Goal: Information Seeking & Learning: Learn about a topic

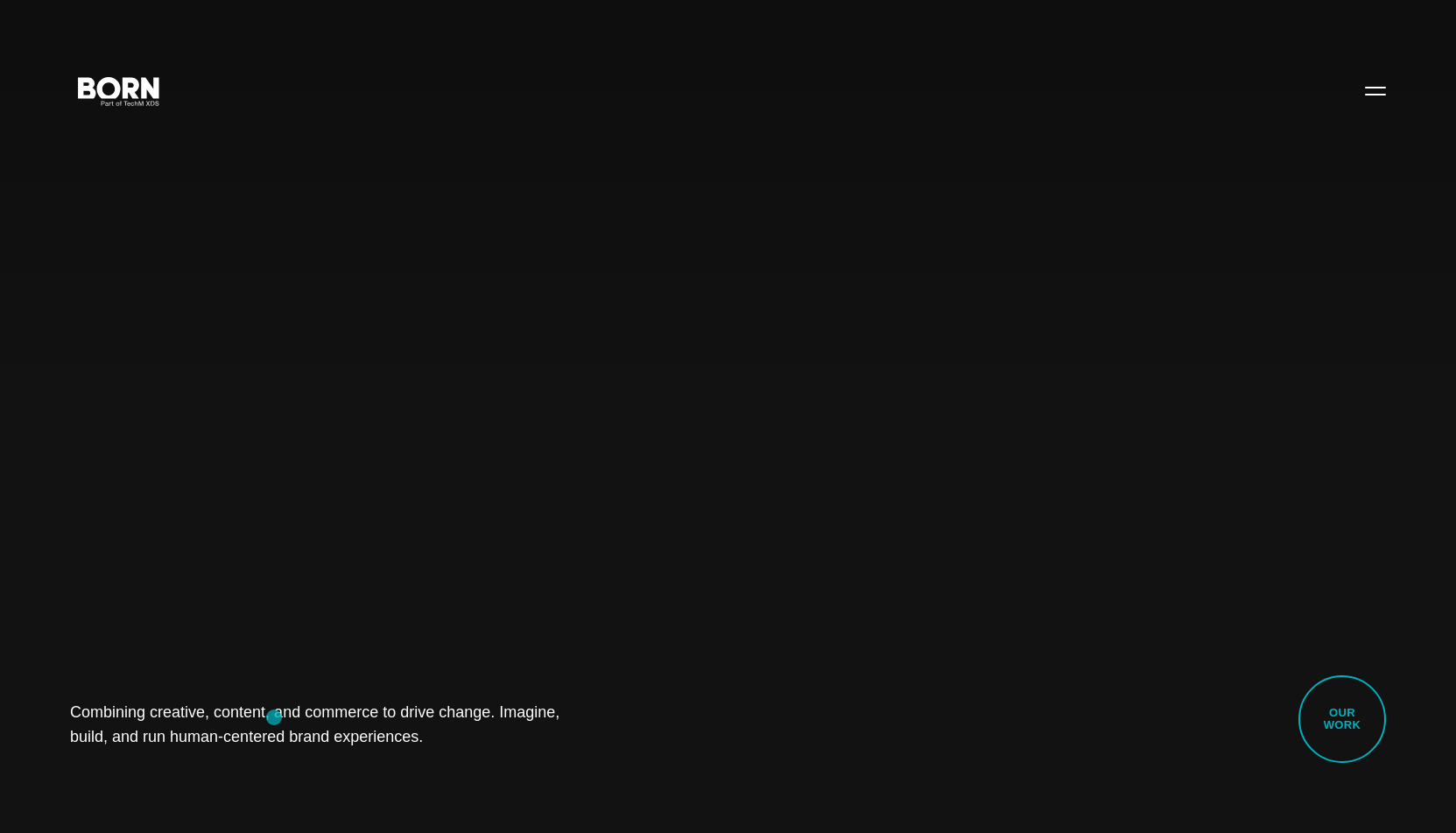
click at [274, 717] on h1 "Combining creative, content, and commerce to drive change. Imagine, build, and …" at bounding box center [333, 723] width 525 height 49
click at [1376, 89] on button "Primary Menu" at bounding box center [1375, 90] width 42 height 37
click at [1357, 110] on div "Combining creative, content, and commerce to drive change. Imagine, build, and …" at bounding box center [728, 416] width 1456 height 833
click at [1371, 96] on button "Primary Menu" at bounding box center [1375, 90] width 42 height 37
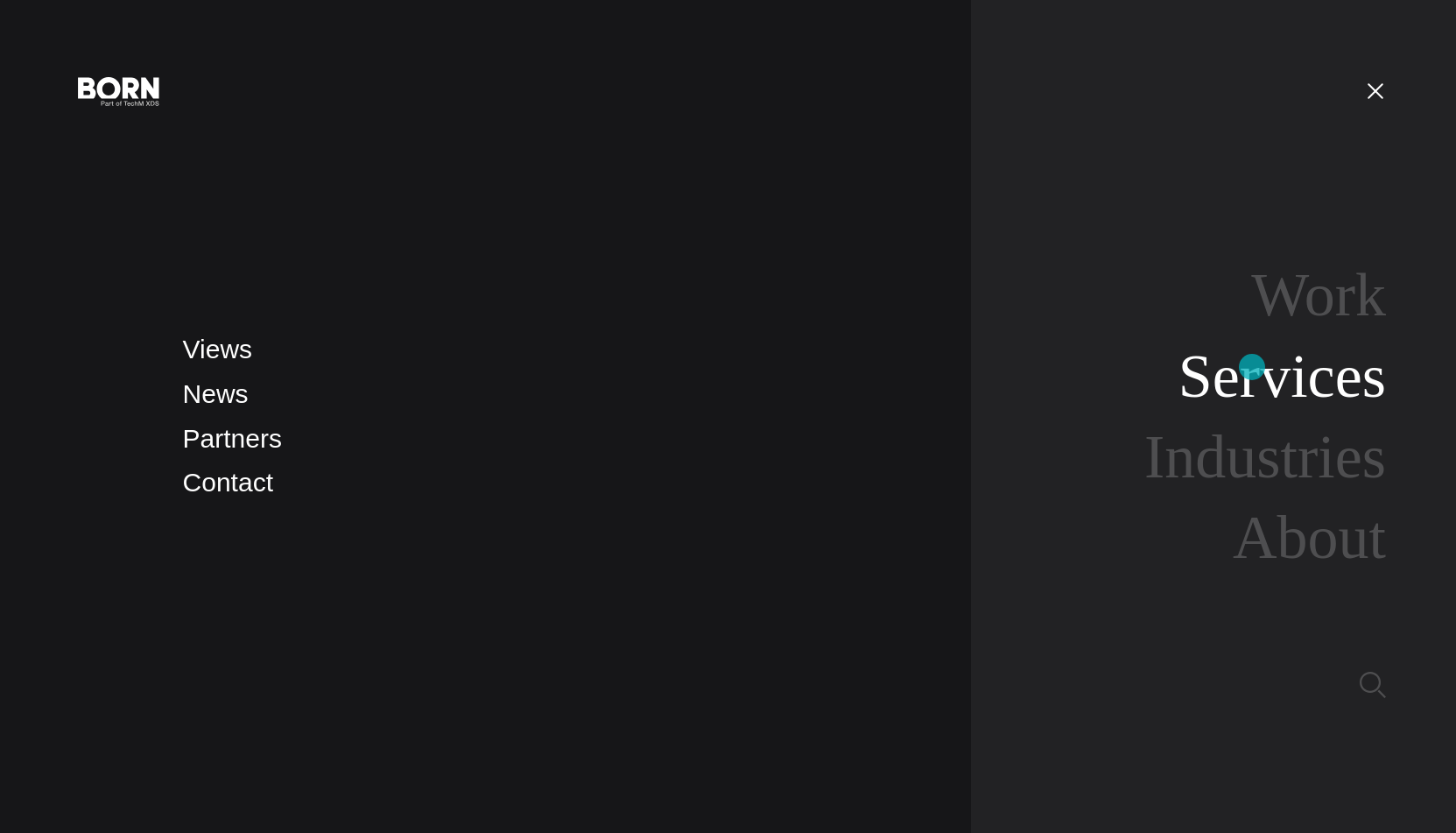
click at [1252, 367] on link "Services" at bounding box center [1281, 376] width 207 height 68
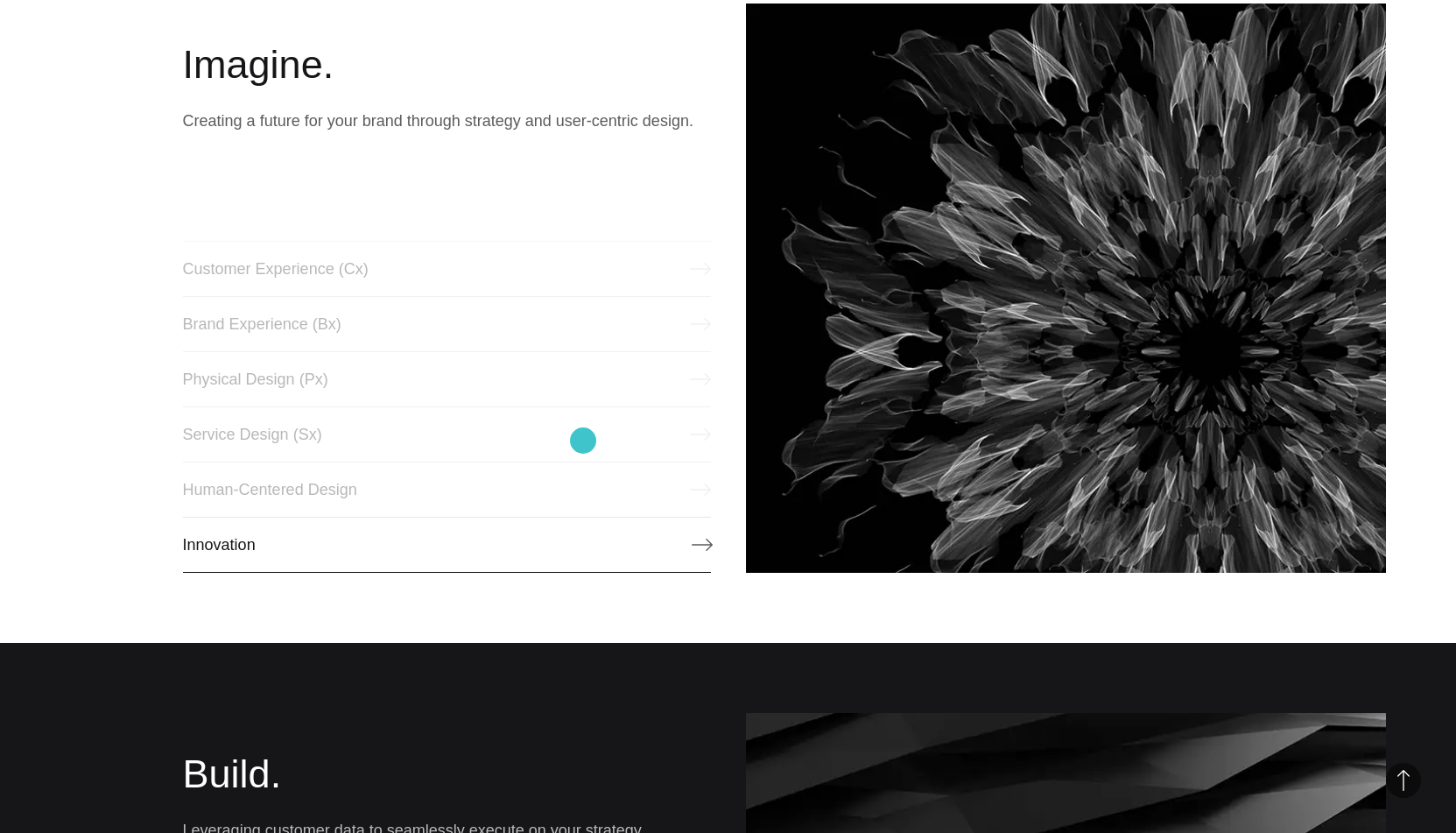
scroll to position [990, 0]
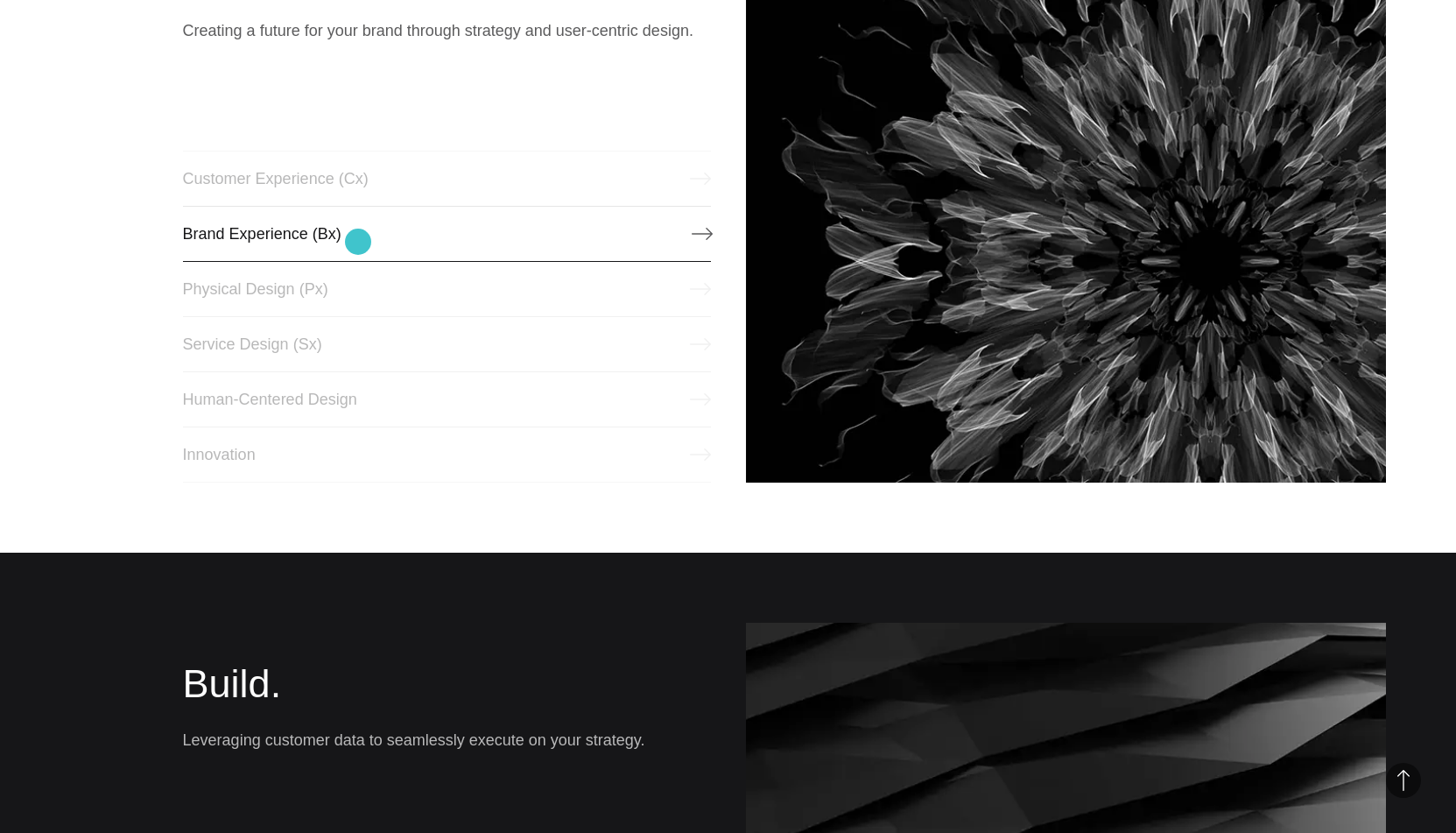
click at [358, 241] on link "Brand Experience (Bx)" at bounding box center [446, 233] width 528 height 56
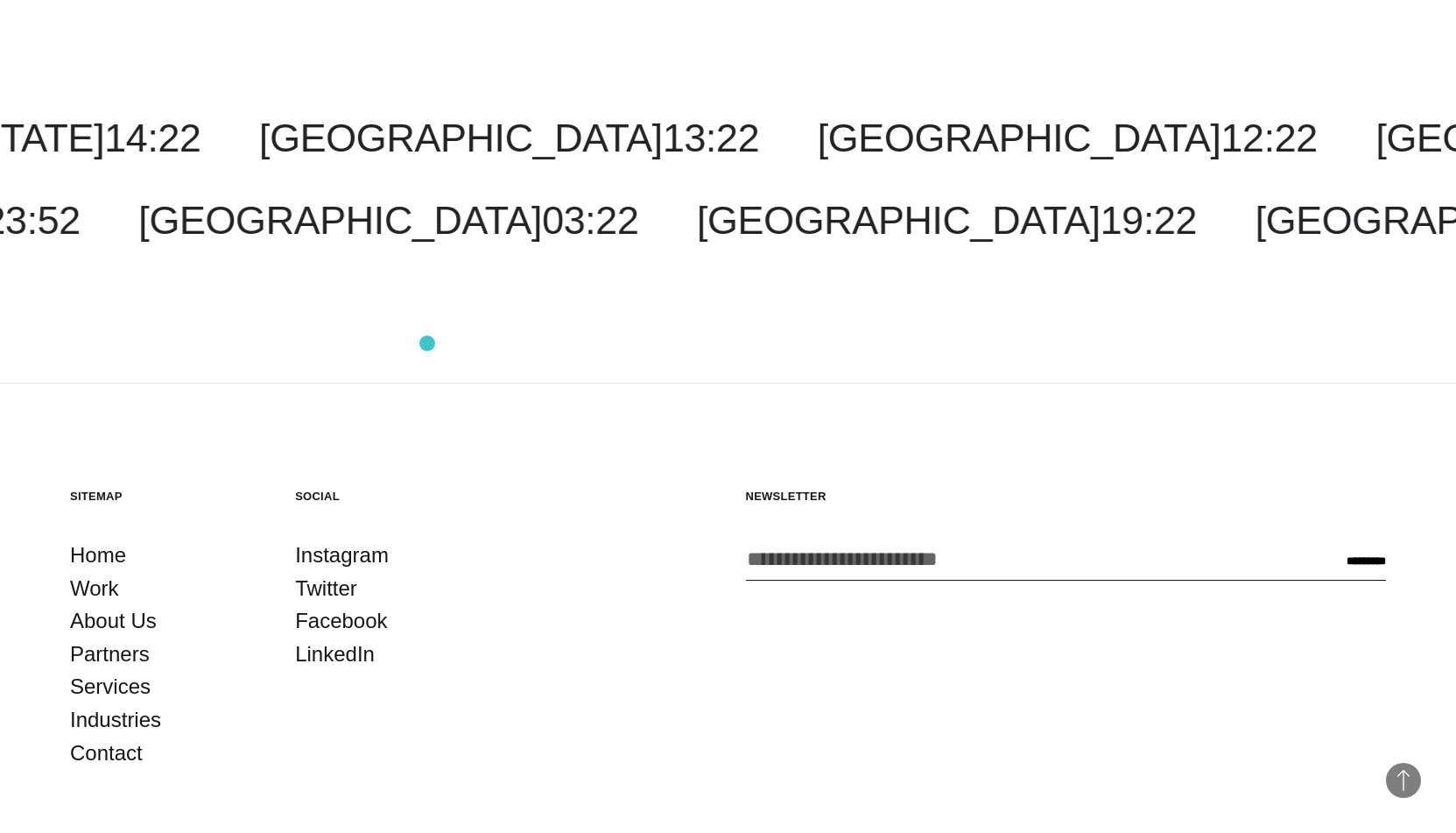
scroll to position [3402, 0]
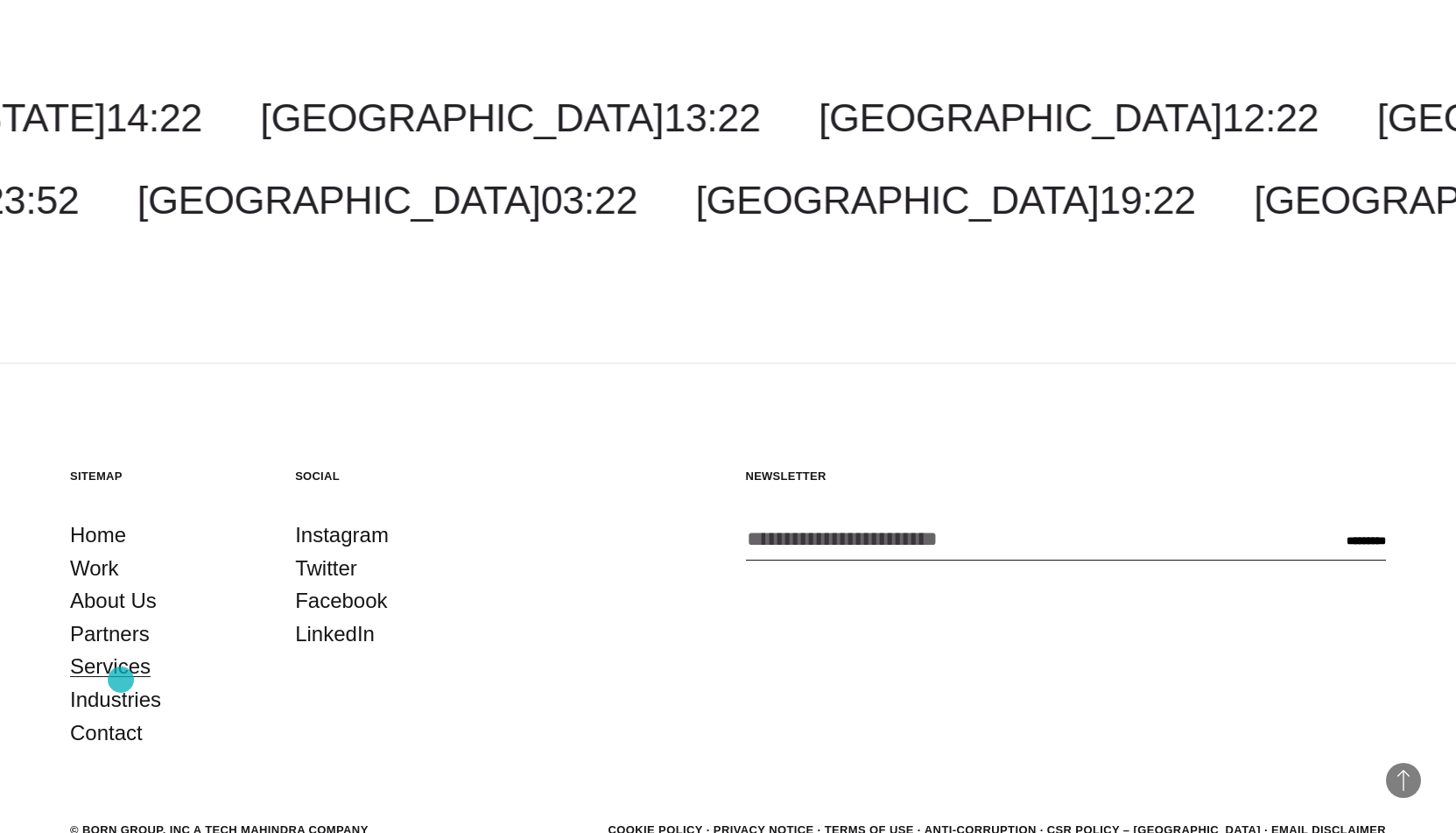
click at [121, 680] on link "Services" at bounding box center [110, 666] width 80 height 33
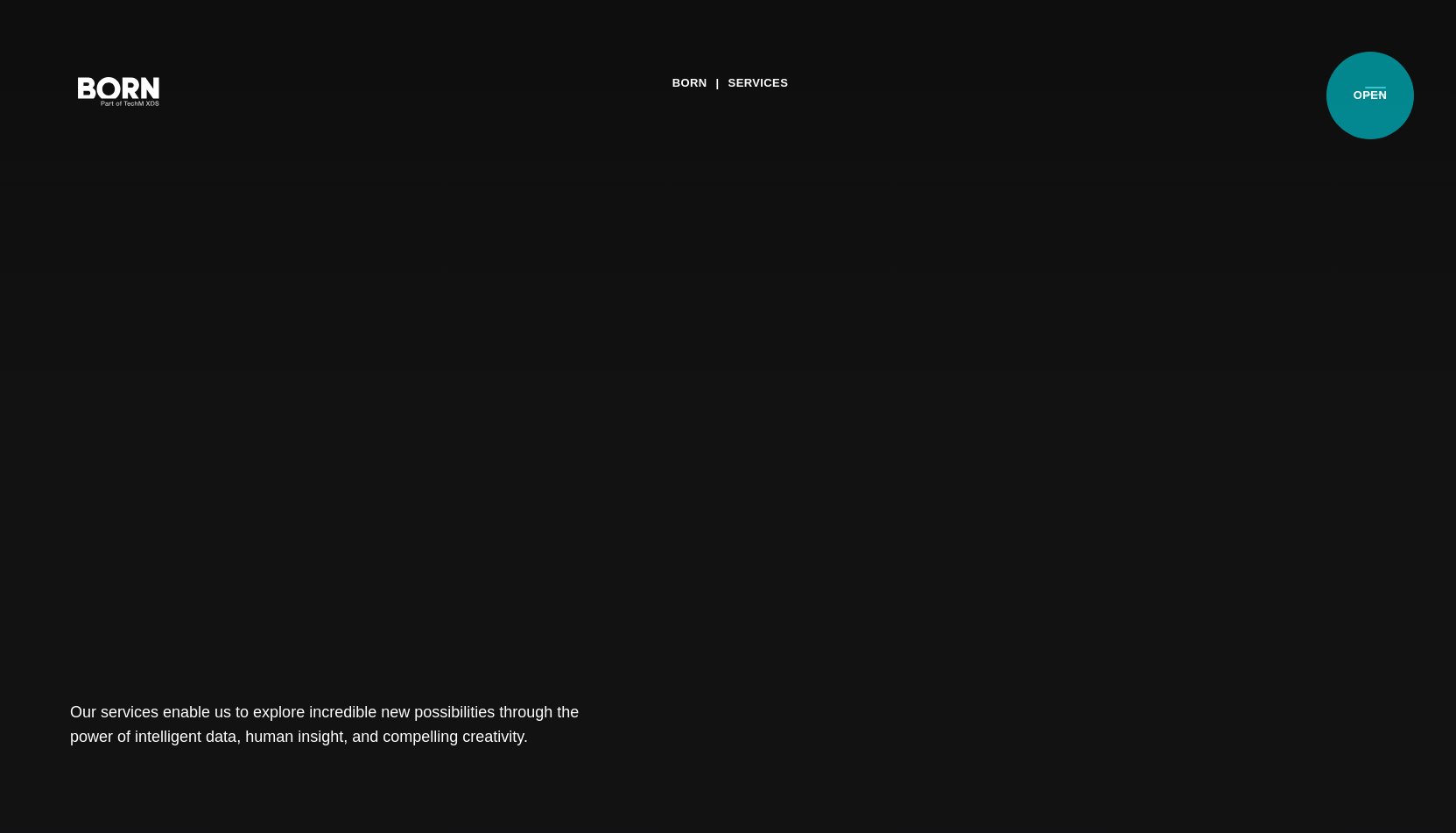
click at [1371, 95] on button "Primary Menu" at bounding box center [1375, 90] width 42 height 37
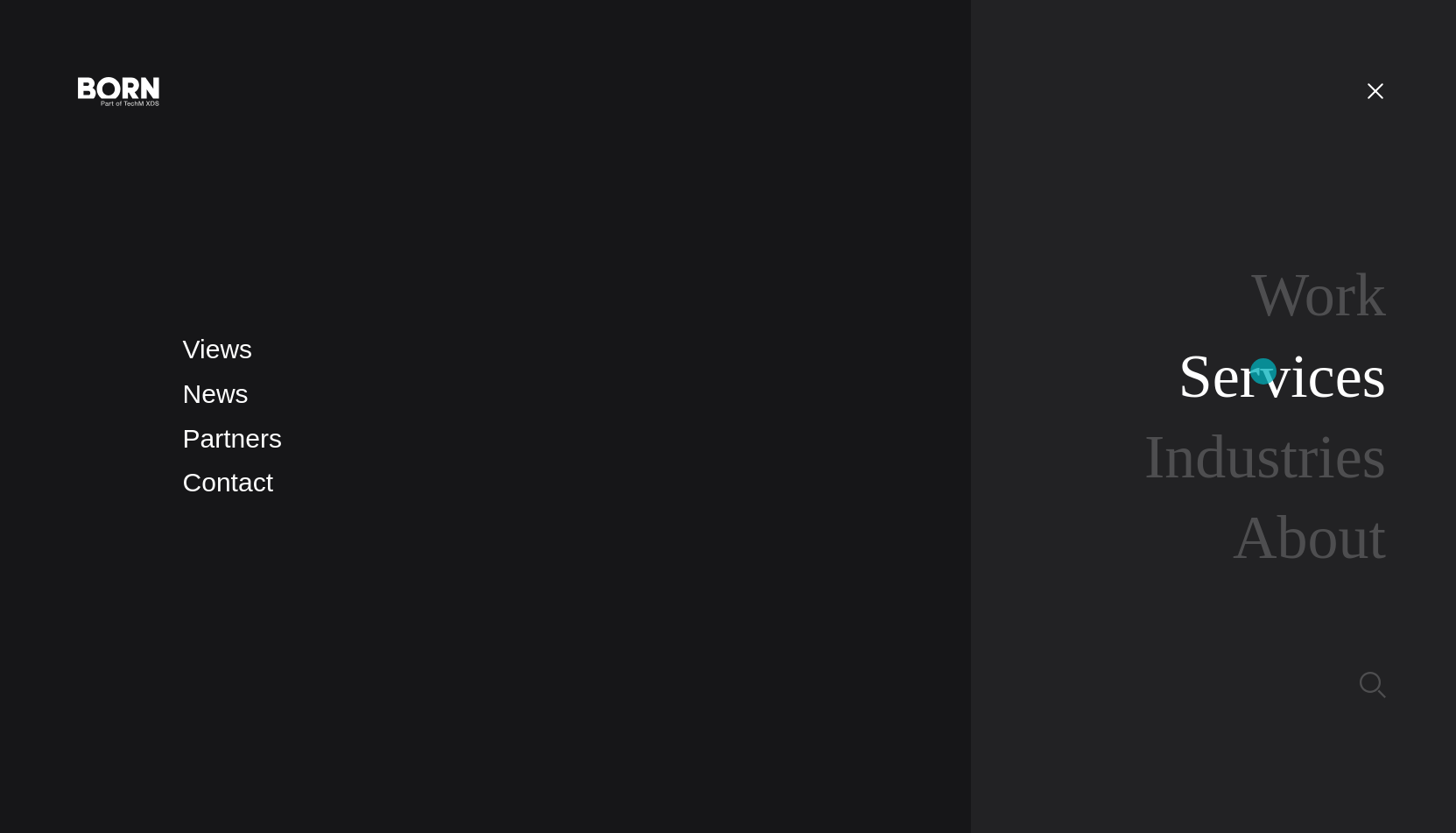
click at [1264, 372] on link "Services" at bounding box center [1281, 376] width 207 height 68
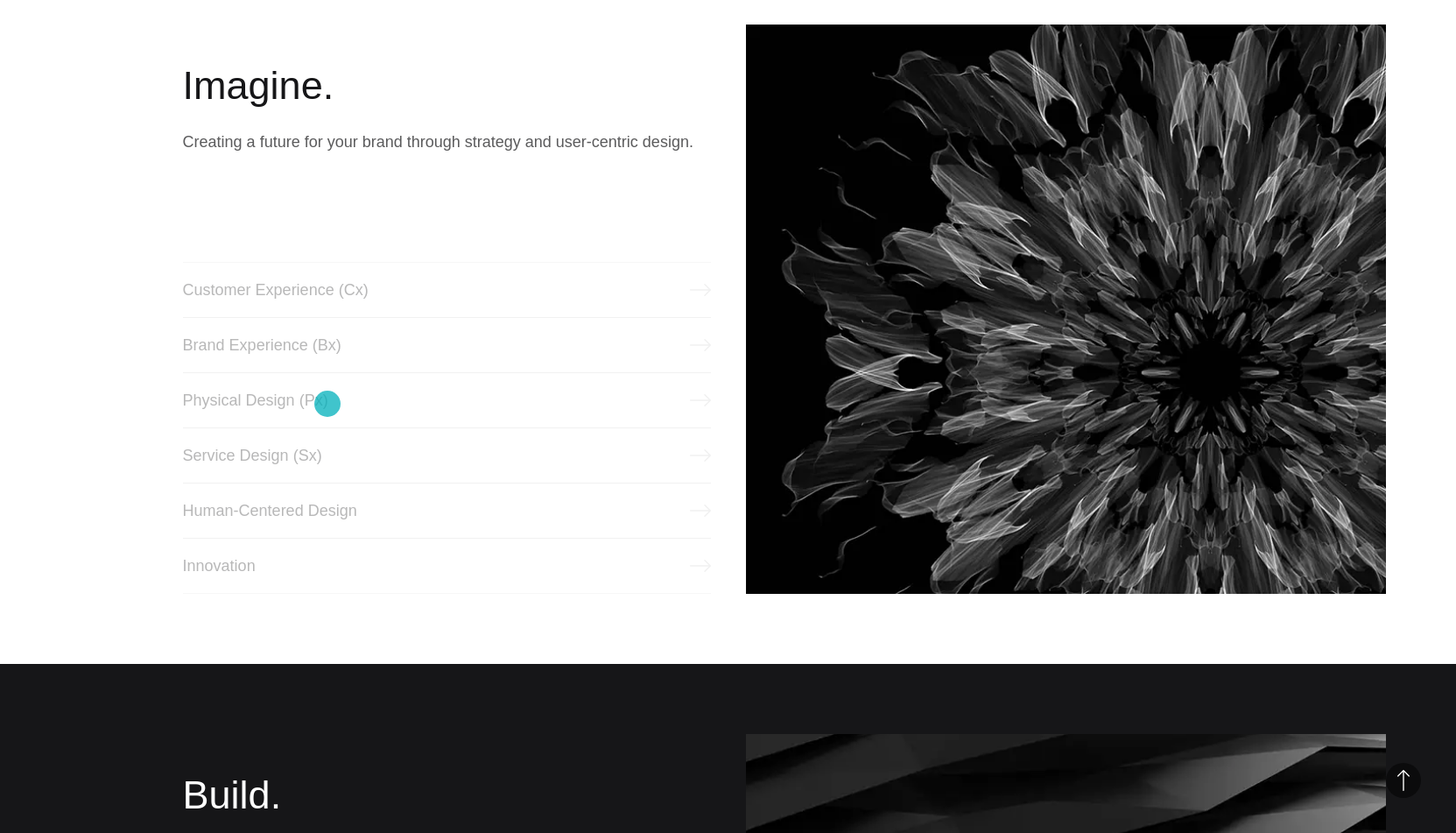
scroll to position [910, 0]
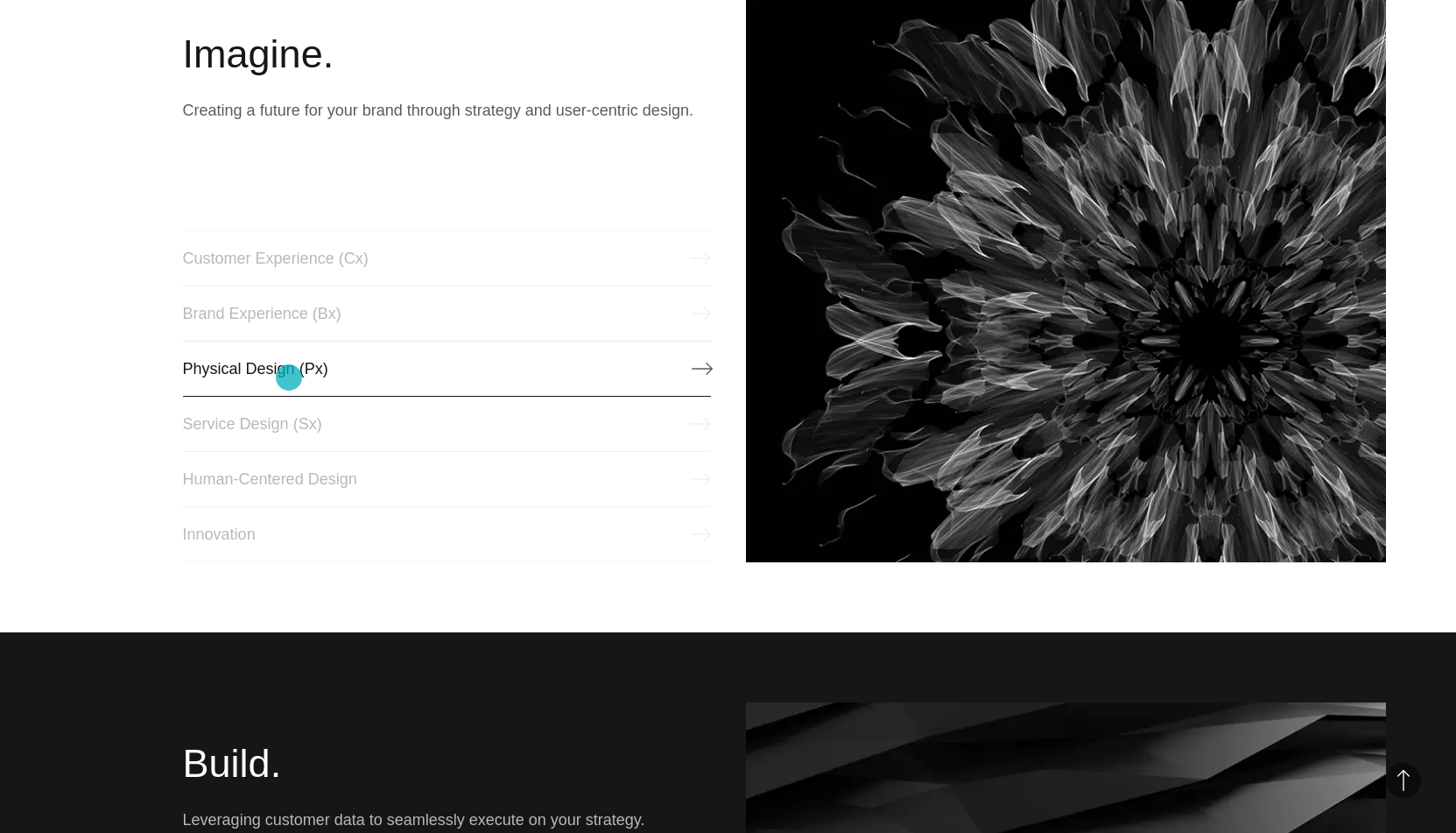
click at [289, 378] on link "Physical Design (Px)" at bounding box center [446, 368] width 528 height 56
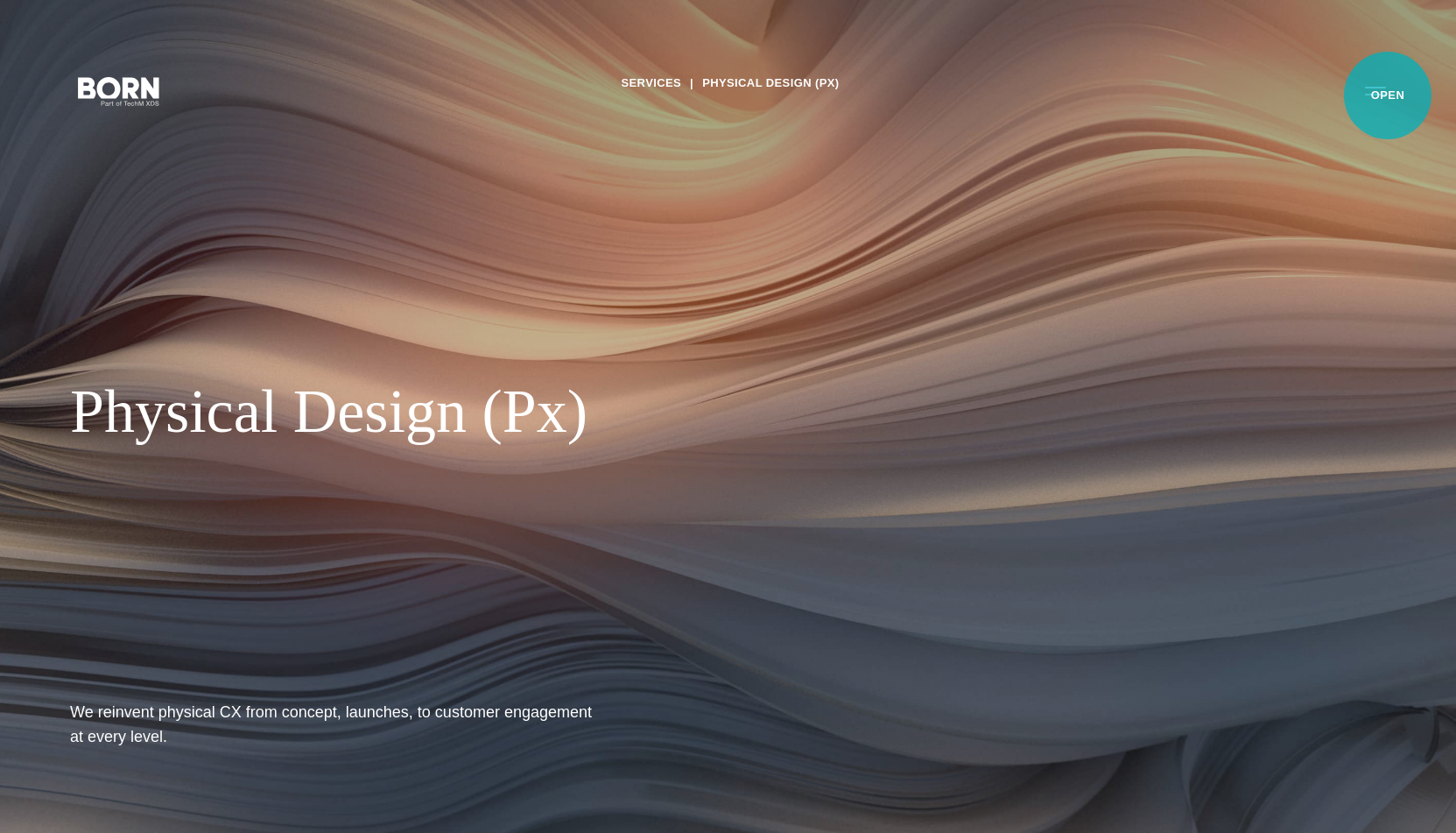
click at [1387, 95] on button "Primary Menu" at bounding box center [1375, 90] width 42 height 37
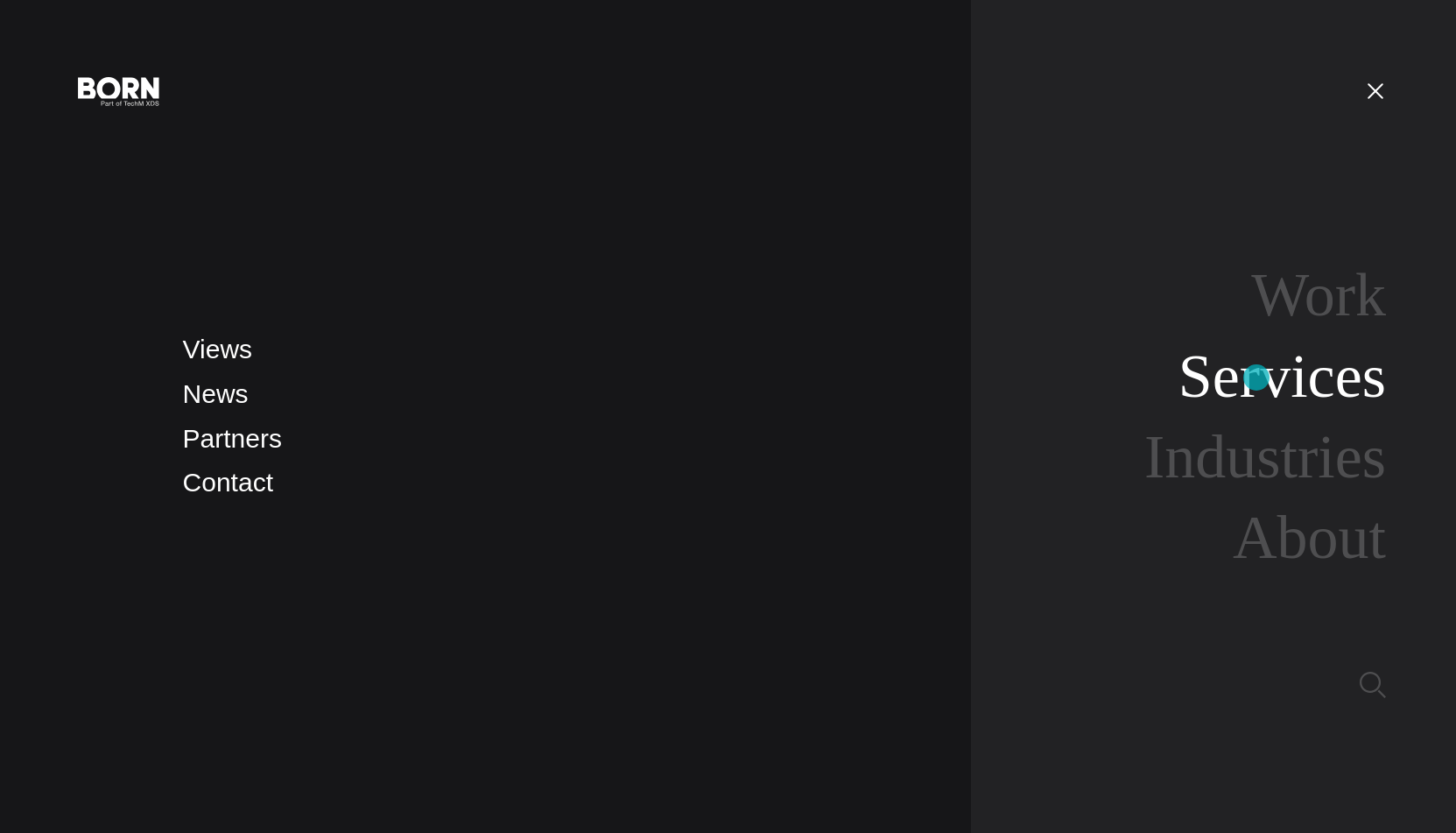
click at [1257, 379] on link "Services" at bounding box center [1281, 376] width 207 height 68
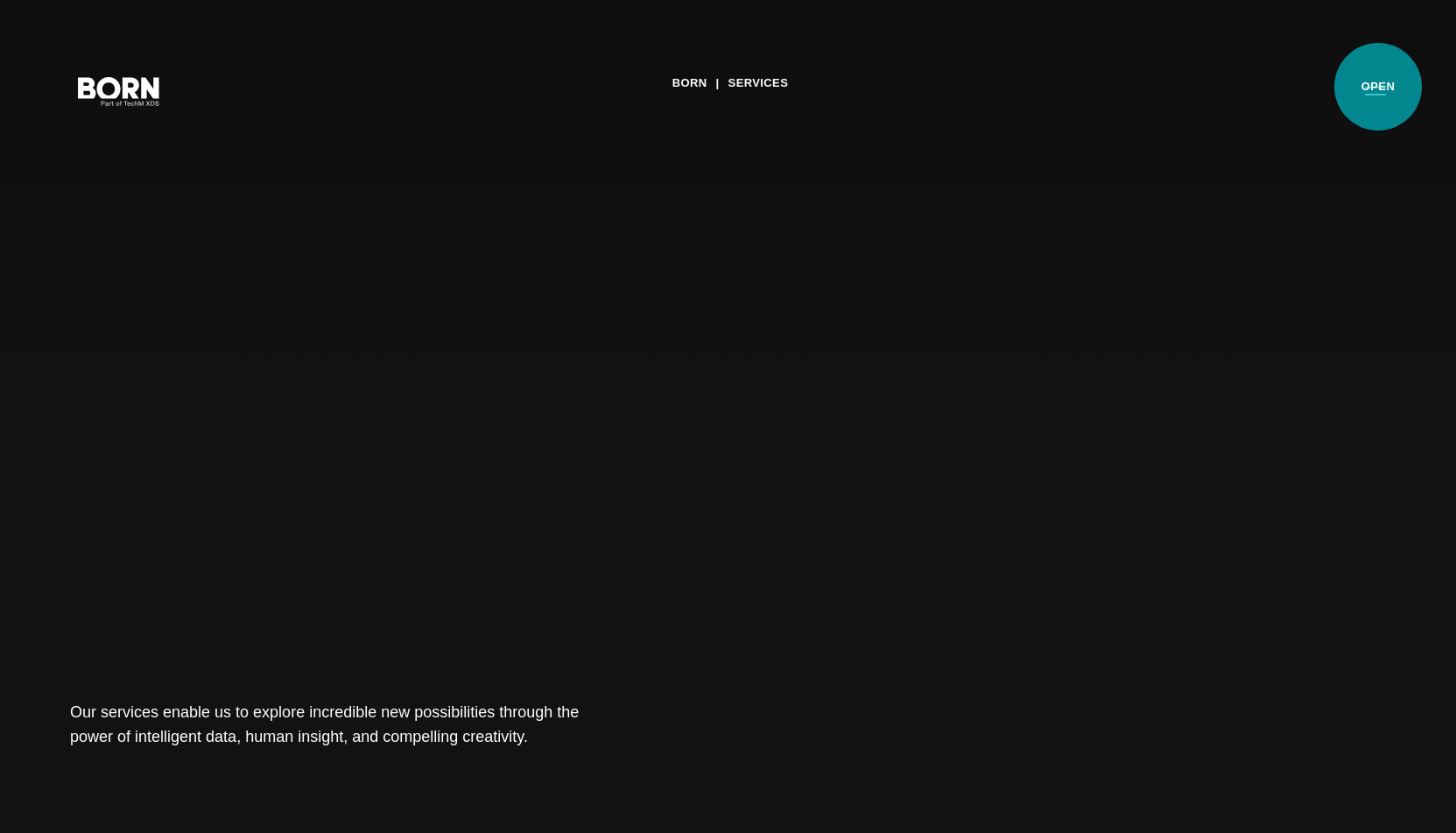
click at [1378, 86] on button "Primary Menu" at bounding box center [1375, 90] width 42 height 37
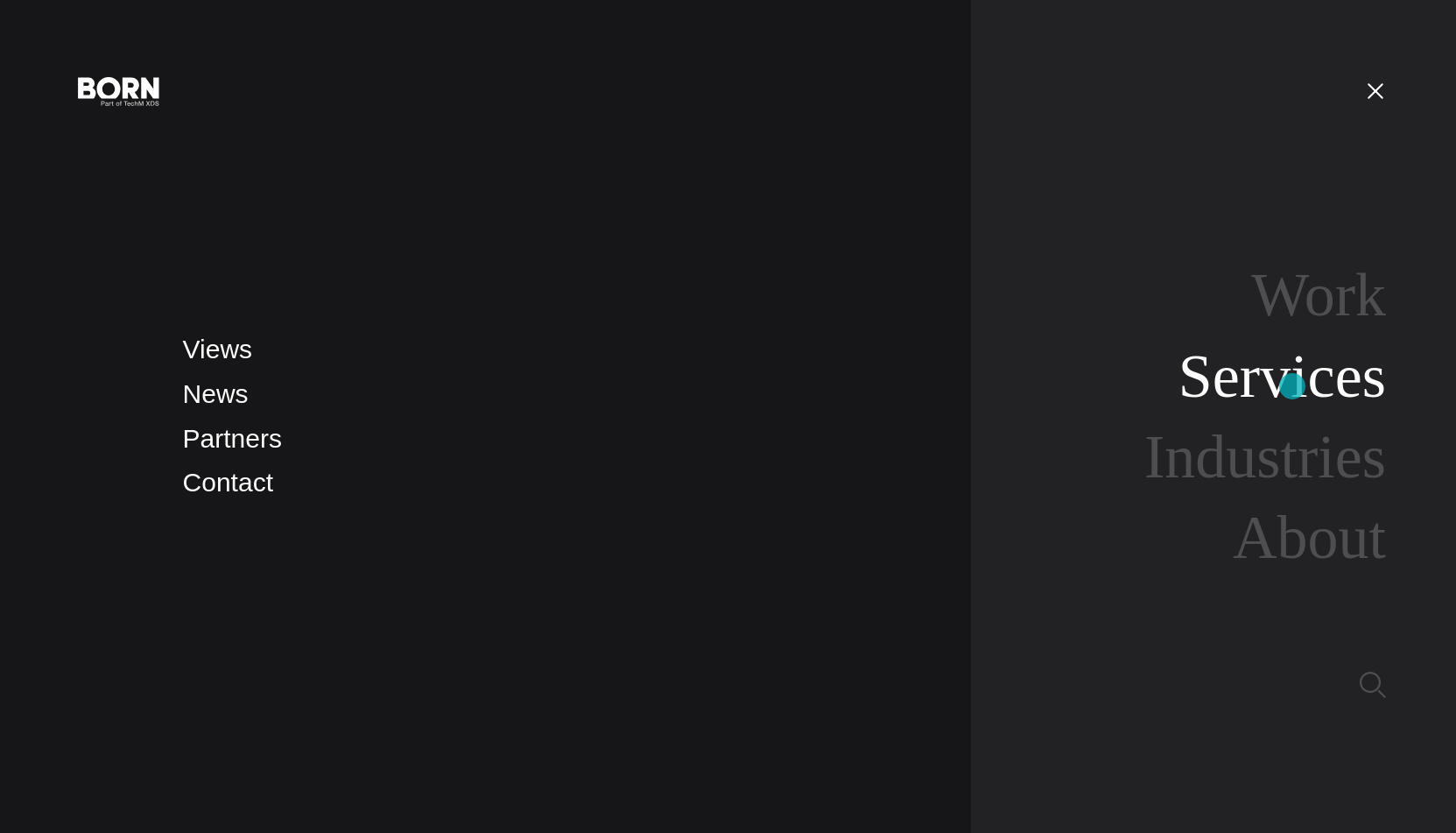
click at [1292, 387] on link "Services" at bounding box center [1281, 376] width 207 height 68
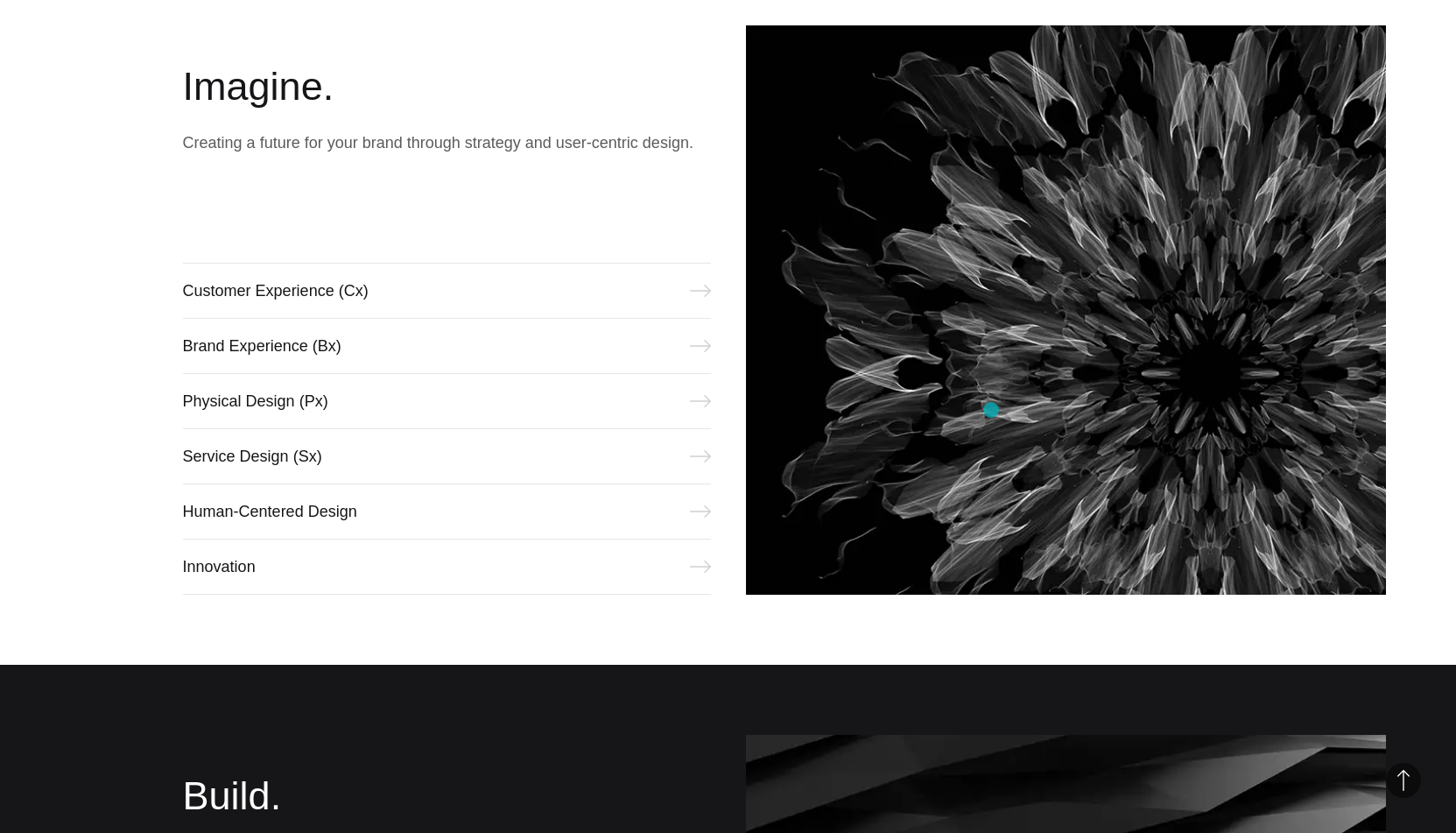
scroll to position [885, 0]
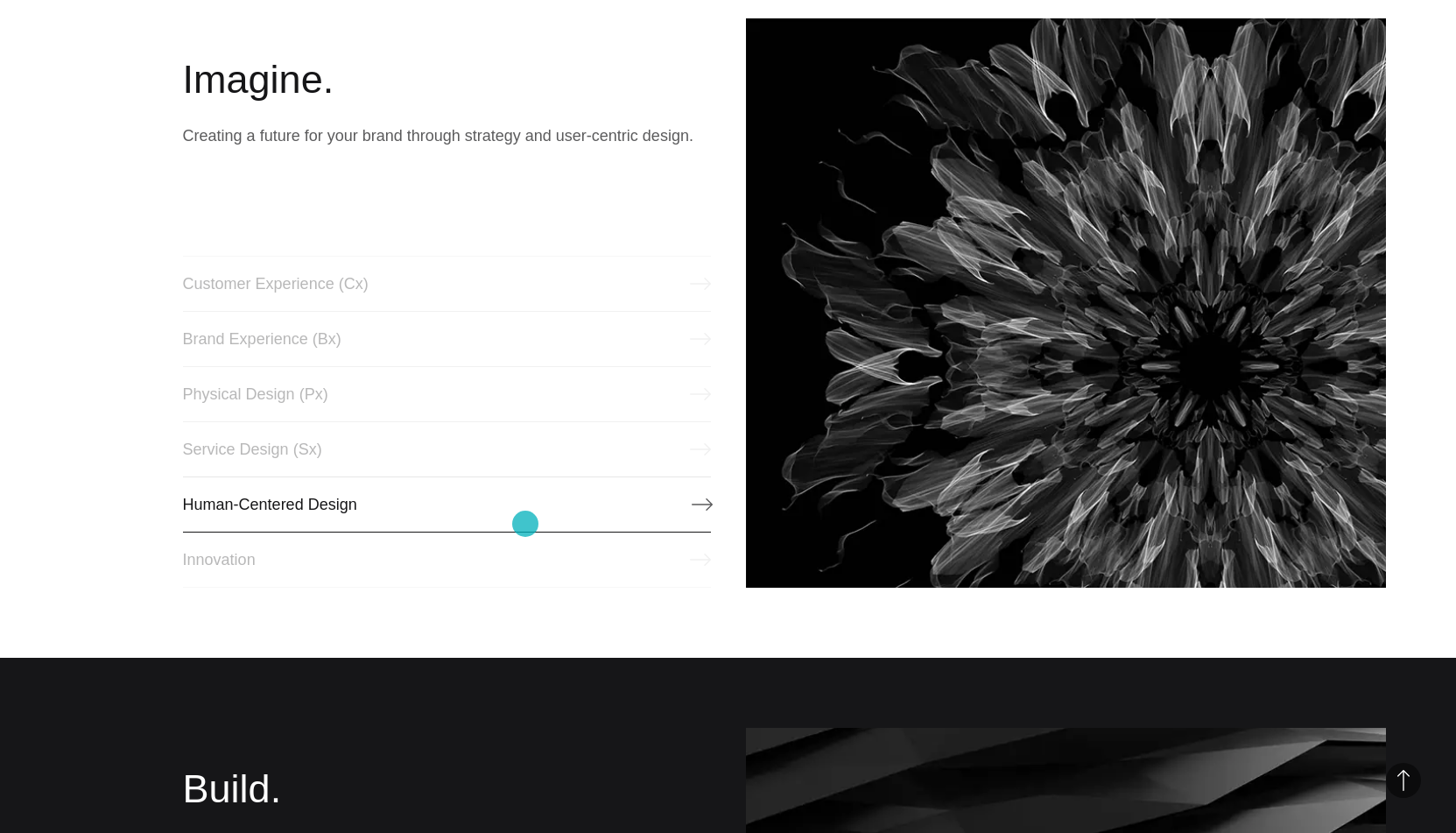
click at [525, 524] on link "Human-Centered Design" at bounding box center [446, 504] width 528 height 56
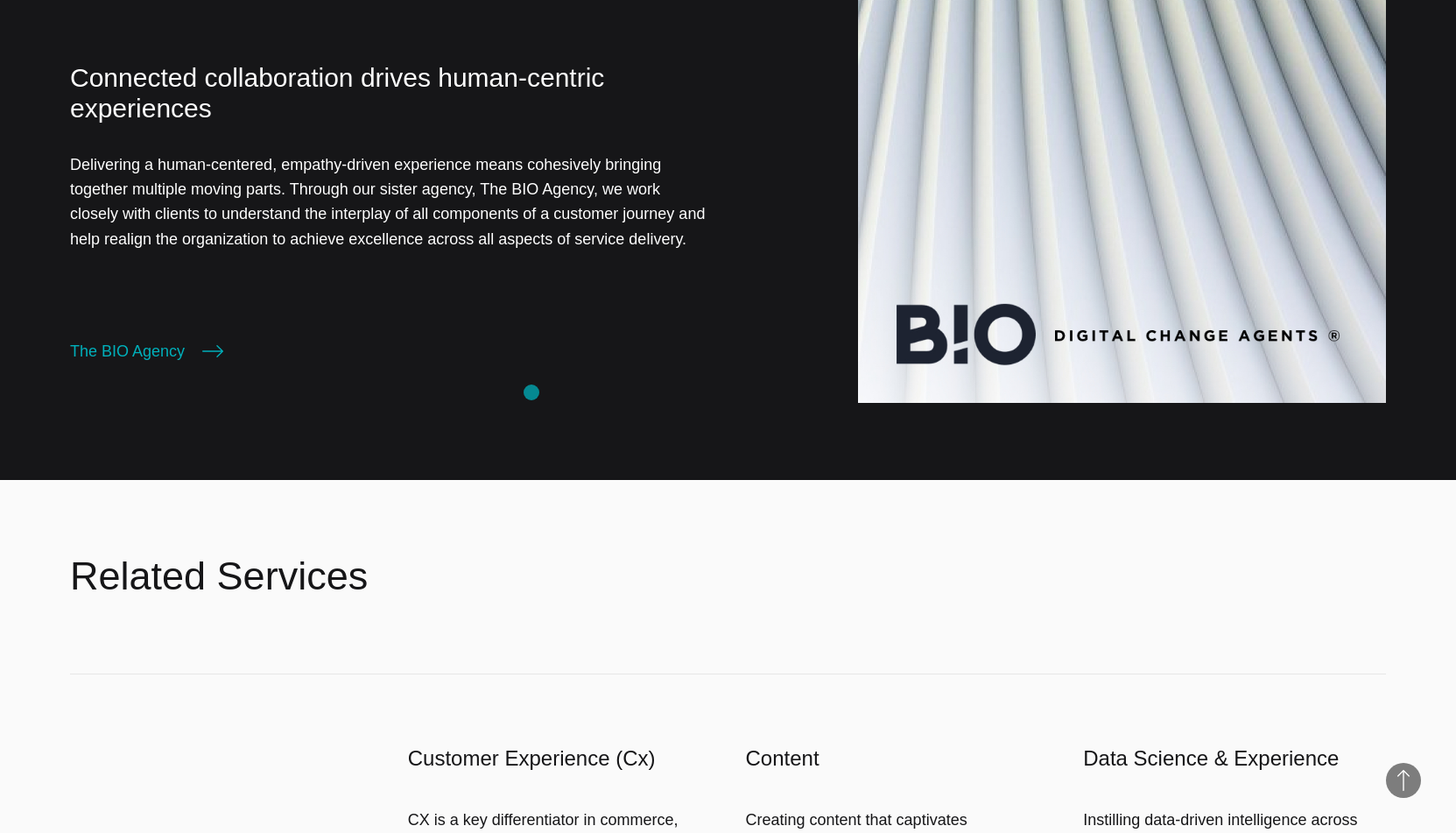
scroll to position [1923, 0]
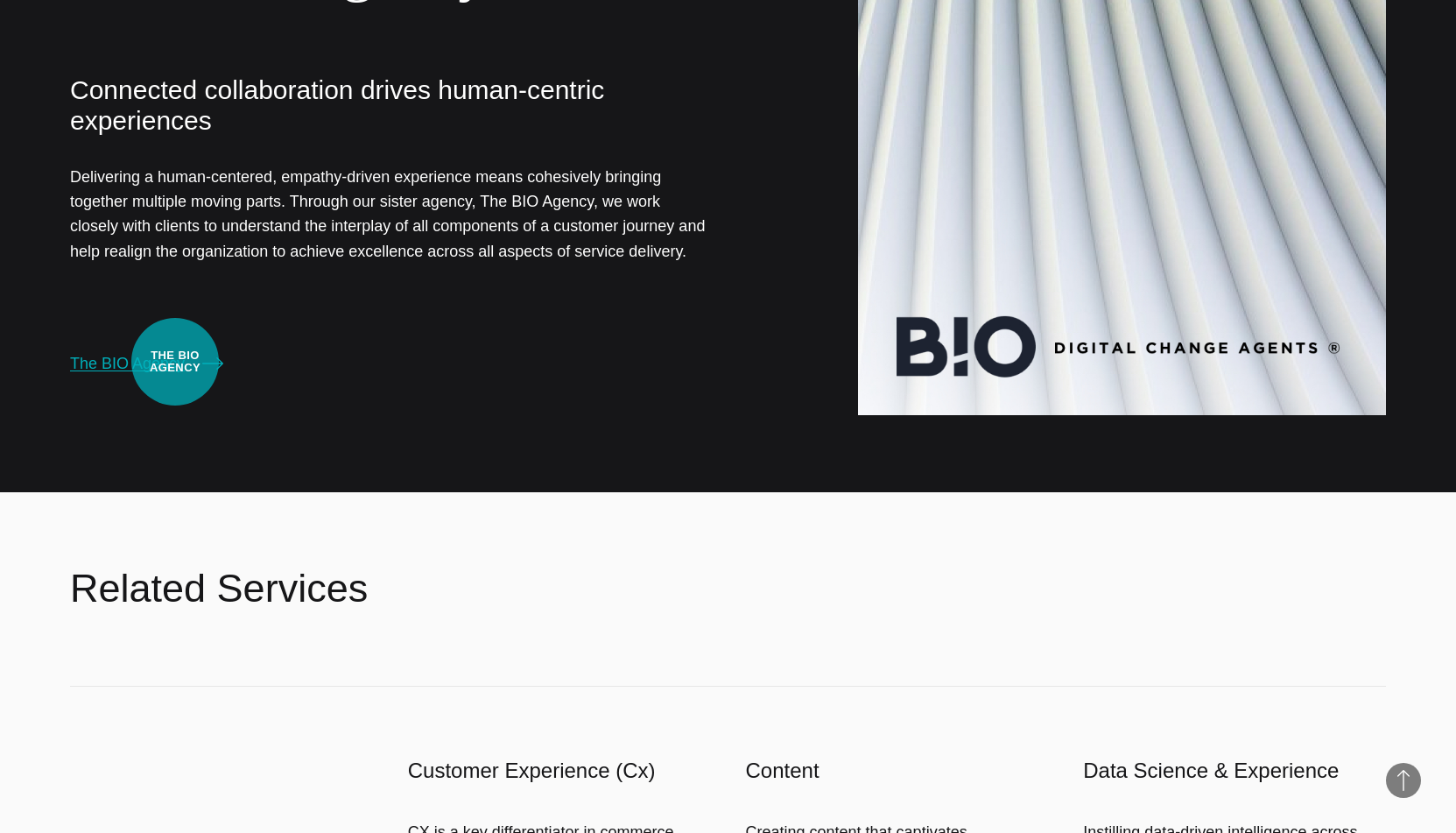
click at [175, 362] on link "The BIO Agency" at bounding box center [147, 363] width 153 height 25
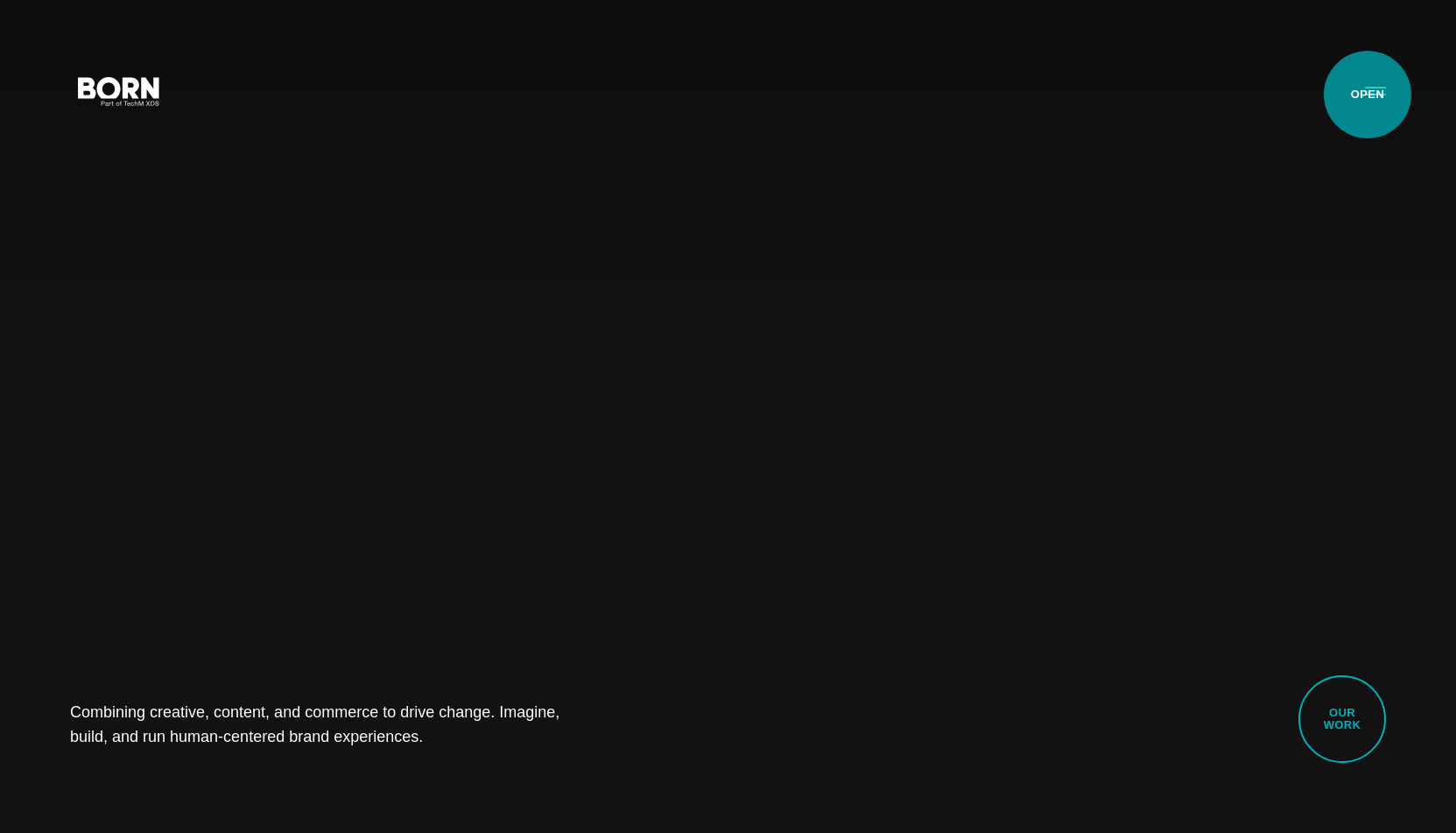
click at [1370, 95] on button "Primary Menu" at bounding box center [1375, 90] width 42 height 37
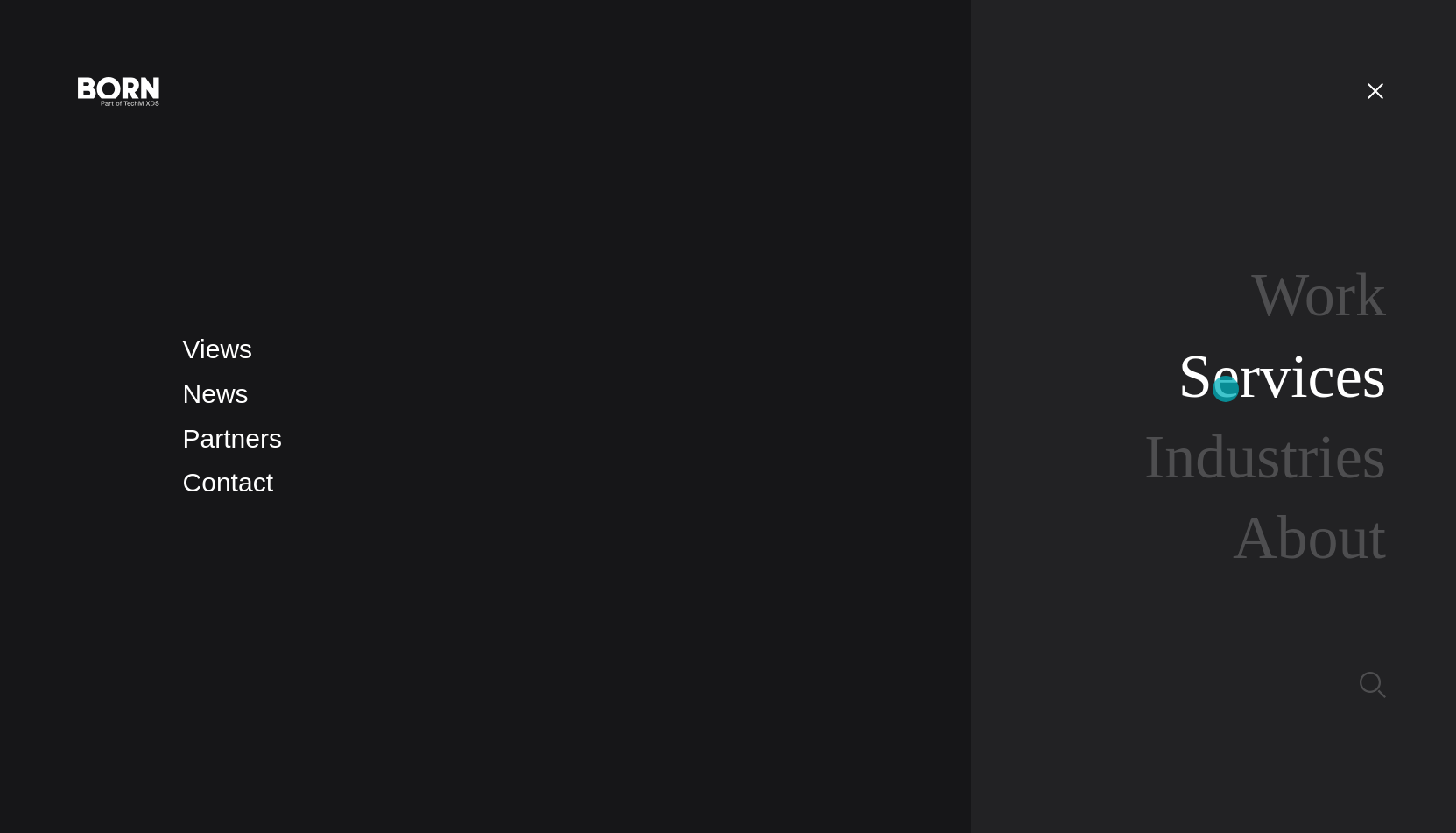
click at [1225, 389] on link "Services" at bounding box center [1281, 376] width 207 height 68
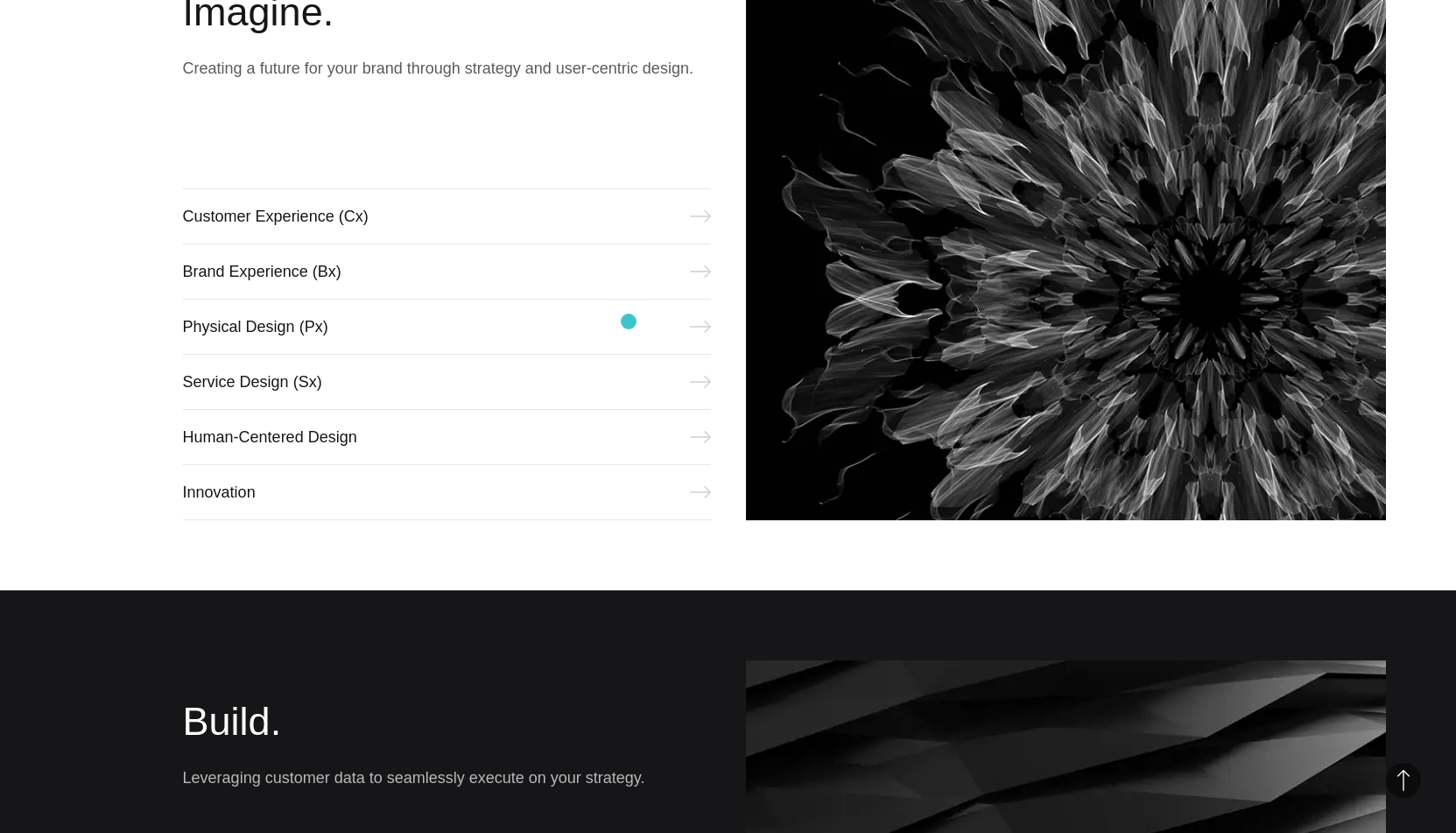
scroll to position [1027, 0]
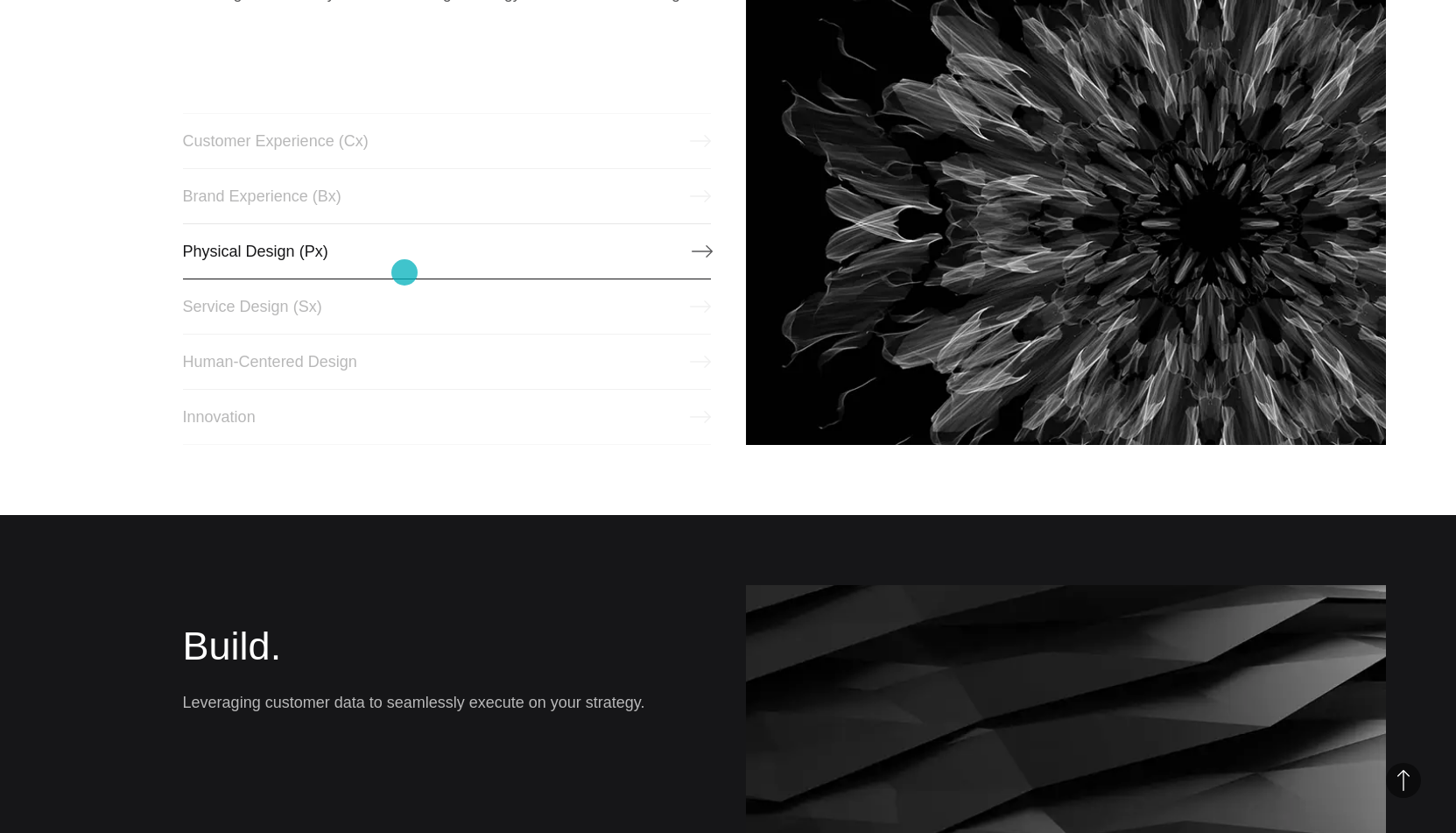
click at [404, 273] on link "Physical Design (Px)" at bounding box center [446, 251] width 528 height 56
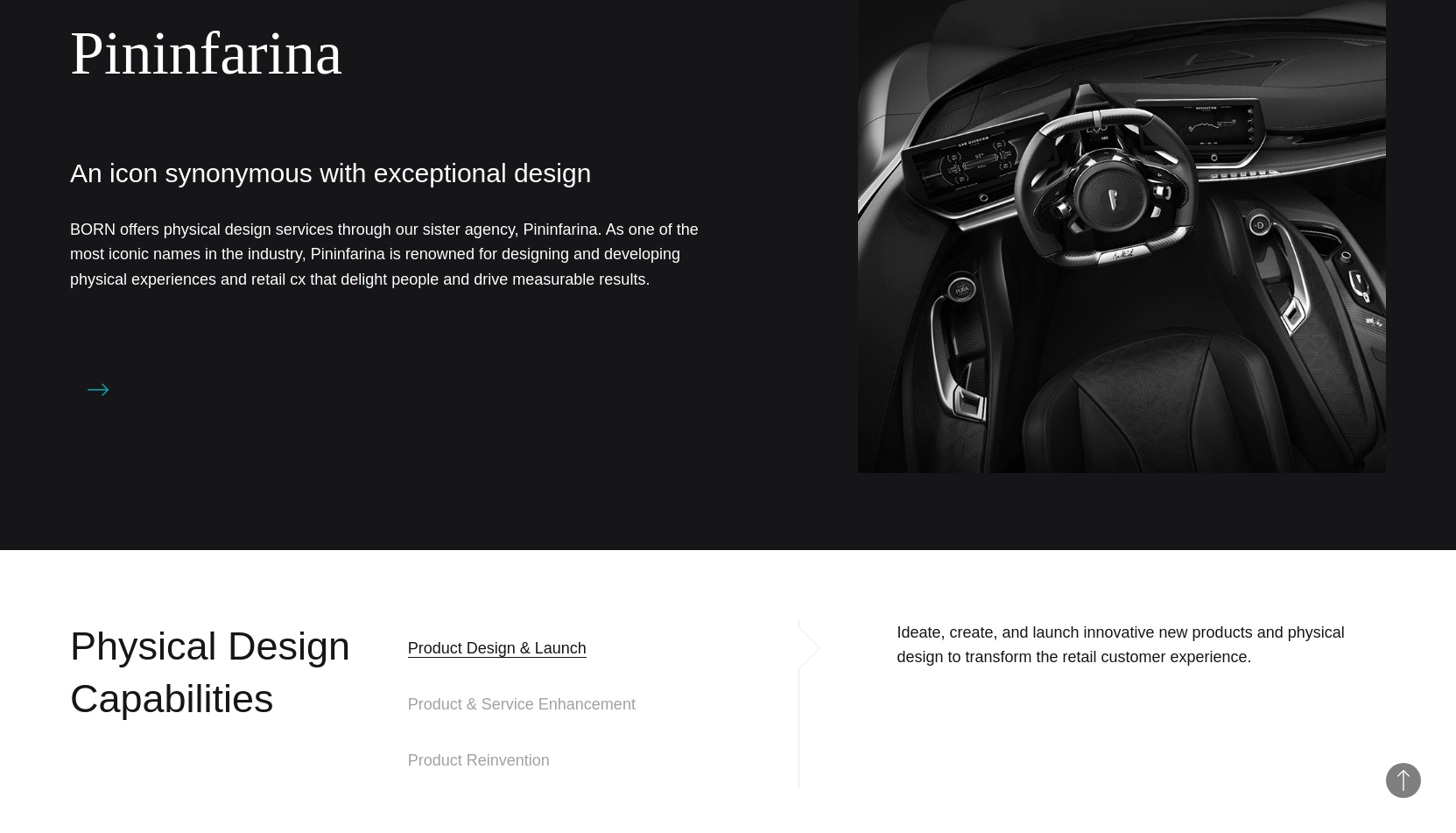
scroll to position [1341, 0]
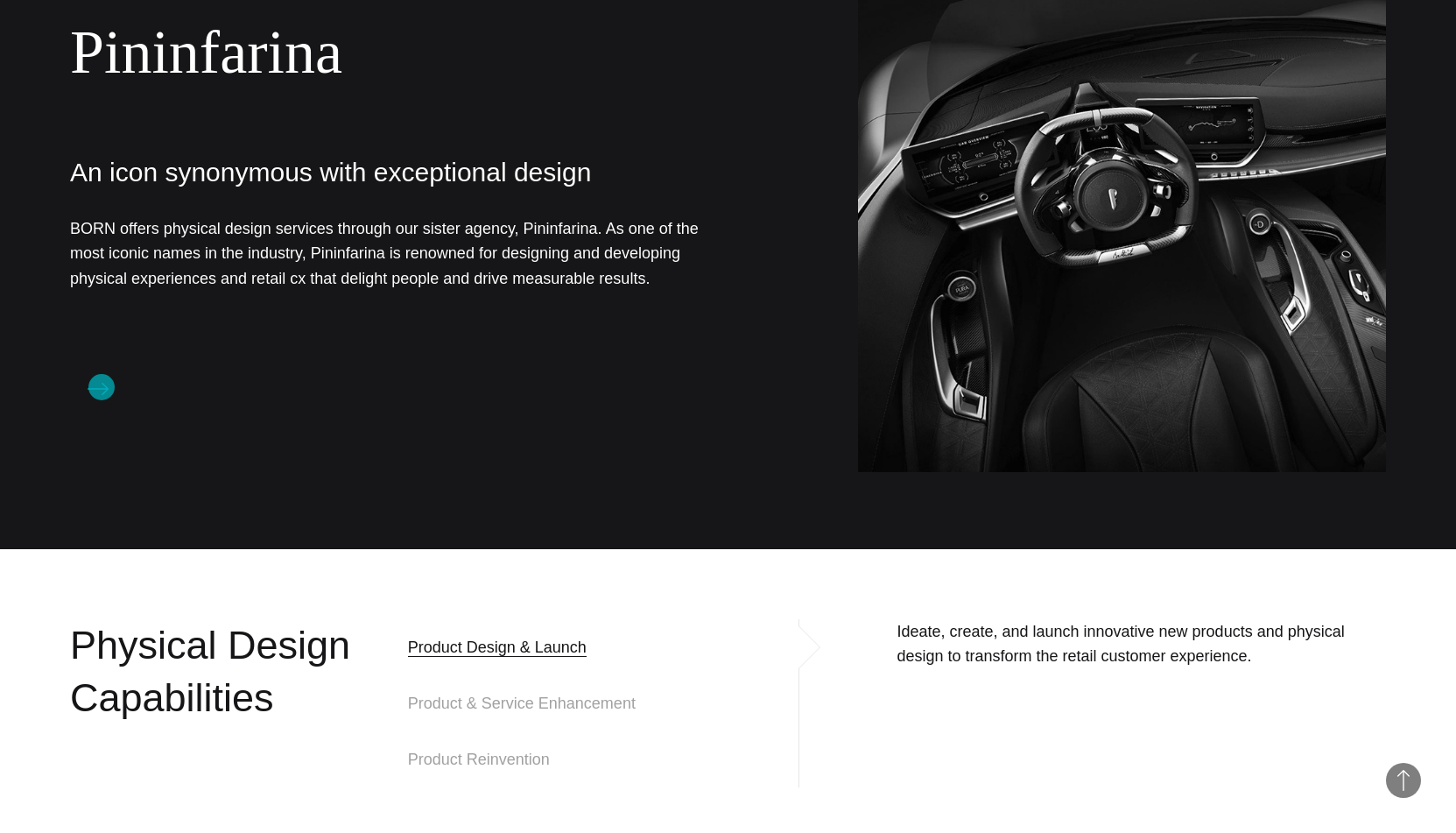
click at [102, 388] on icon at bounding box center [98, 389] width 21 height 21
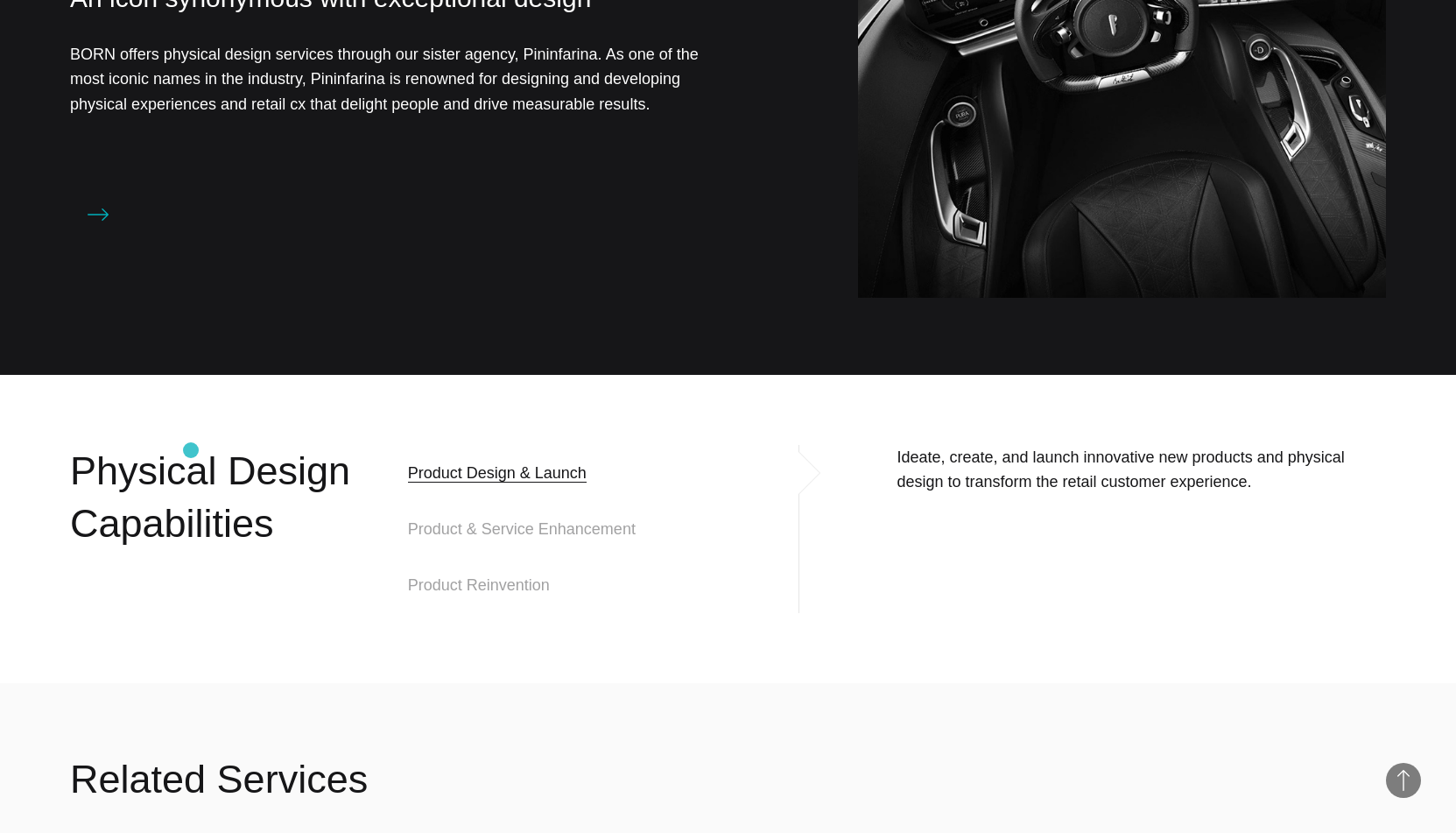
scroll to position [1564, 0]
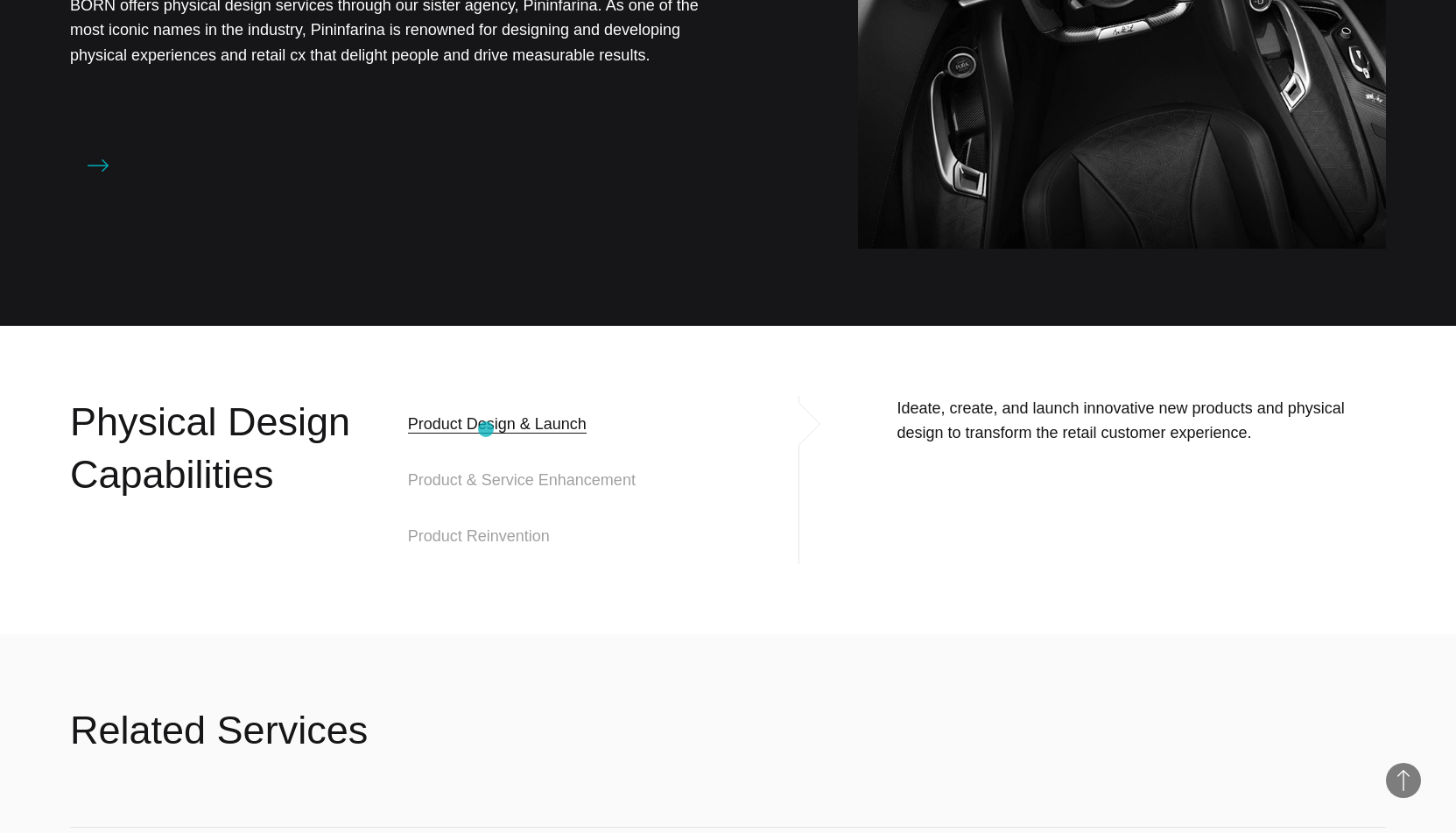
click at [486, 429] on span "Product Design & Launch" at bounding box center [497, 424] width 179 height 21
